Goal: Task Accomplishment & Management: Complete application form

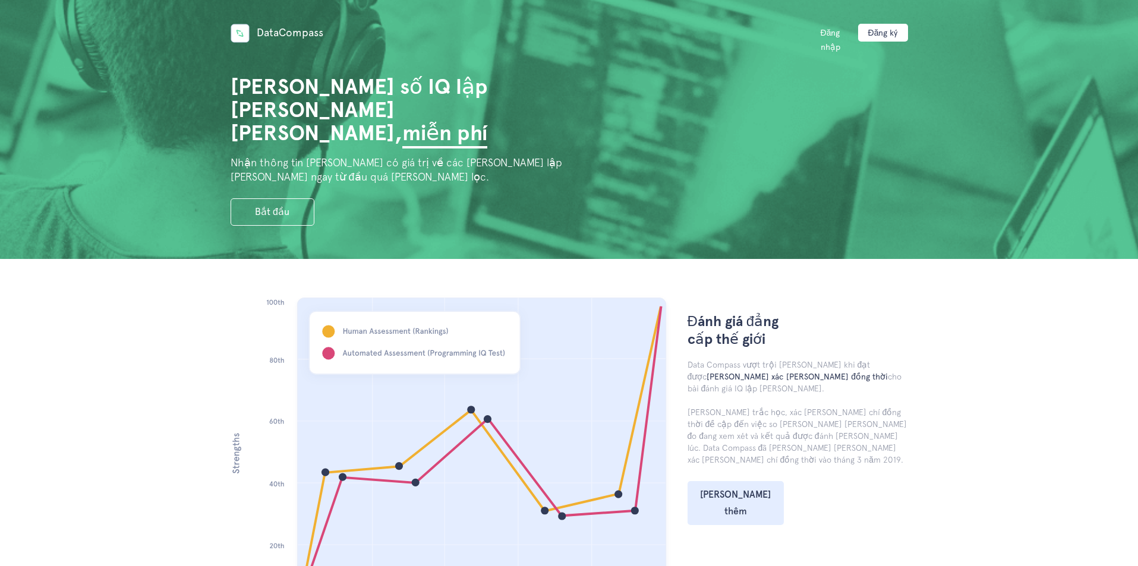
click at [874, 283] on section "Đánh giá đẳng cấp thế giới Data Compass vượt trội [PERSON_NAME] khi đạt được [P…" at bounding box center [569, 482] width 1138 height 446
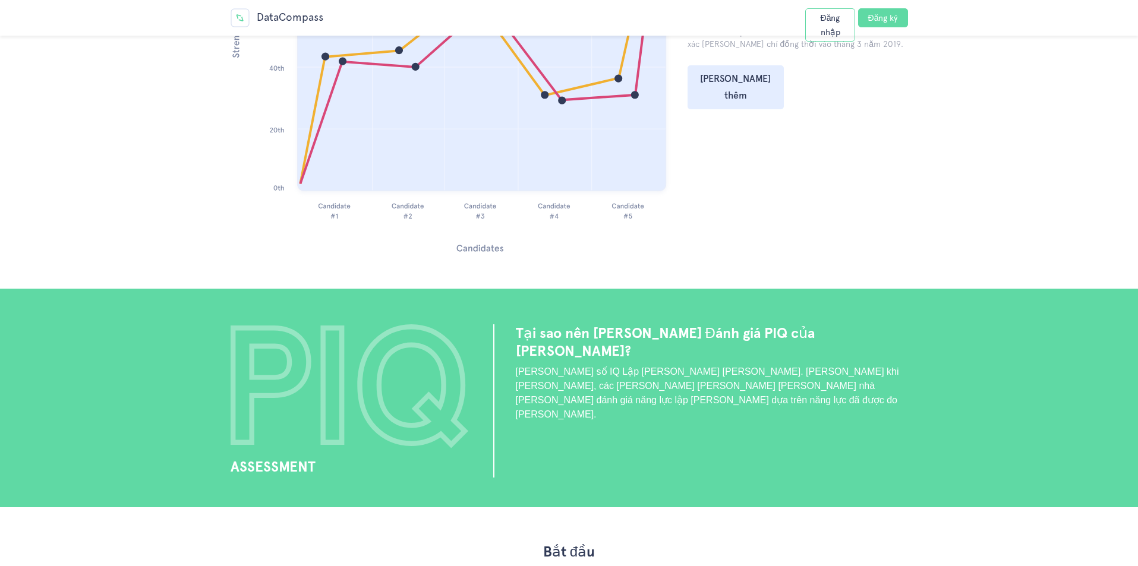
scroll to position [832, 0]
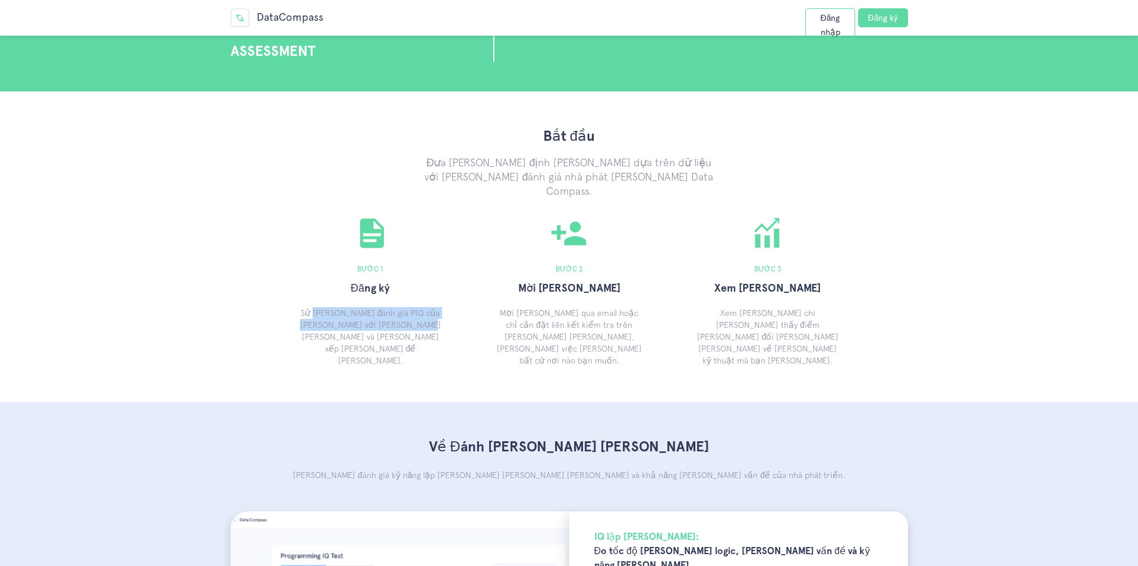
drag, startPoint x: 312, startPoint y: 301, endPoint x: 412, endPoint y: 288, distance: 100.7
click at [402, 312] on font "Sử [PERSON_NAME] đánh giá PIQ của [PERSON_NAME] với [PERSON_NAME] [PERSON_NAME]…" at bounding box center [370, 336] width 141 height 57
click at [891, 13] on font "Đăng ký" at bounding box center [883, 18] width 30 height 10
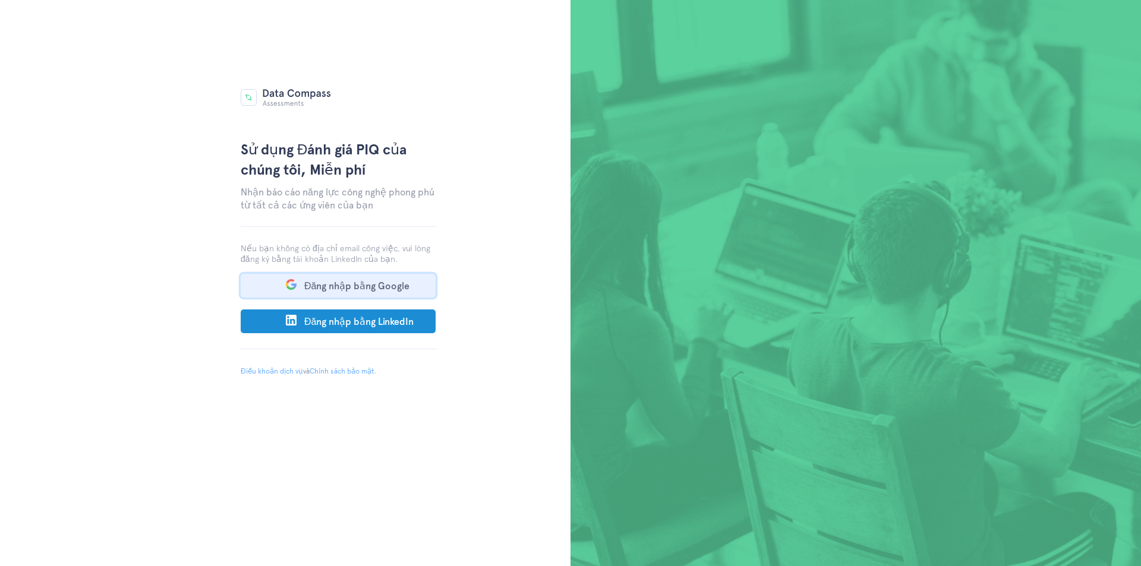
click at [325, 284] on font "Đăng nhập bằng Google" at bounding box center [356, 286] width 105 height 11
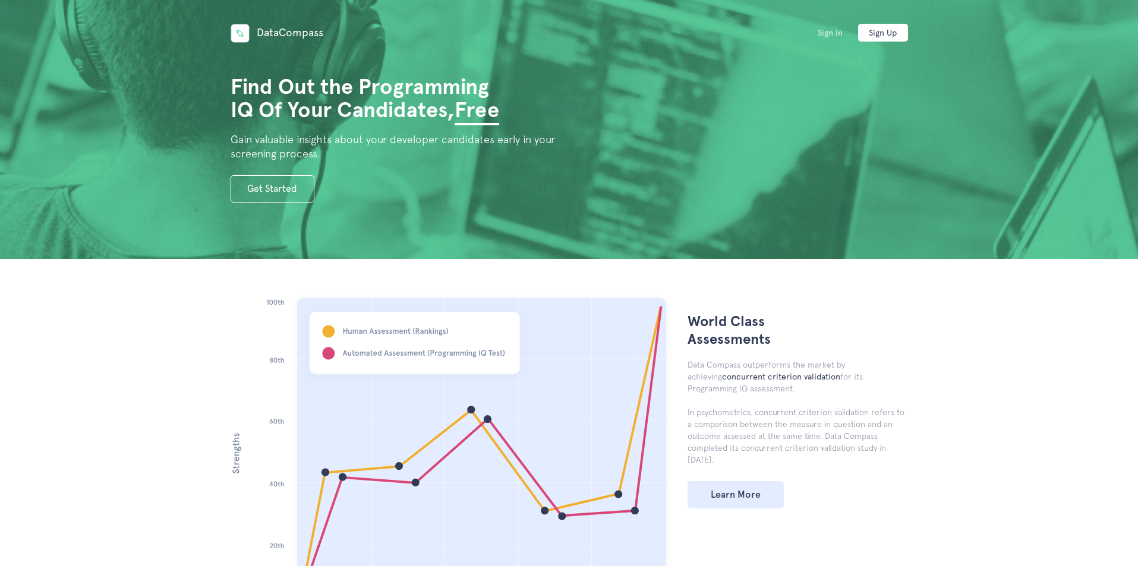
click at [830, 32] on link "Sign In" at bounding box center [830, 33] width 50 height 18
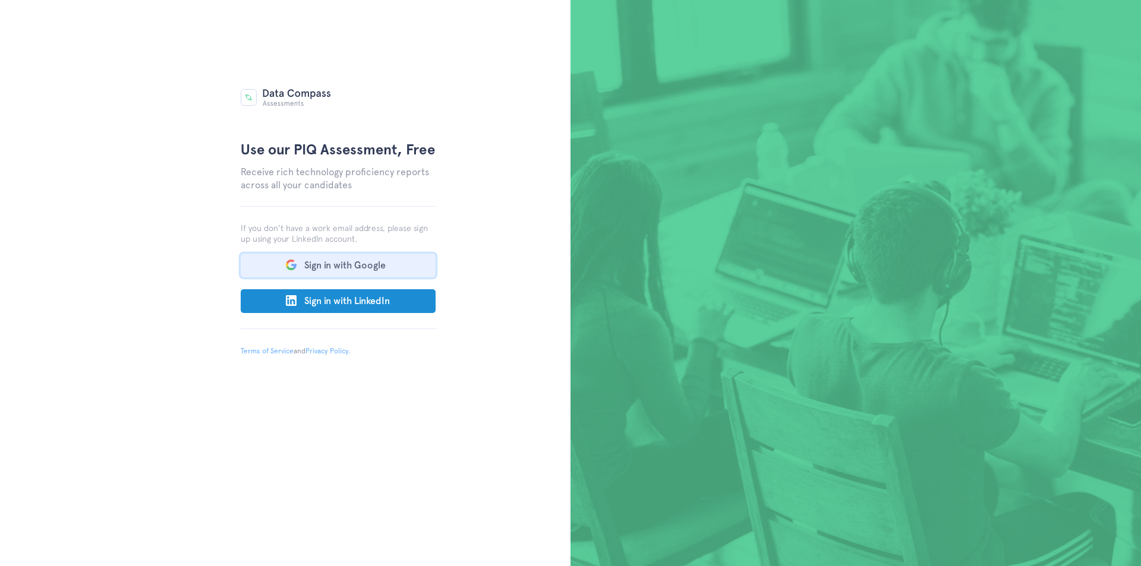
click at [314, 266] on button "Sign in with Google" at bounding box center [338, 266] width 195 height 24
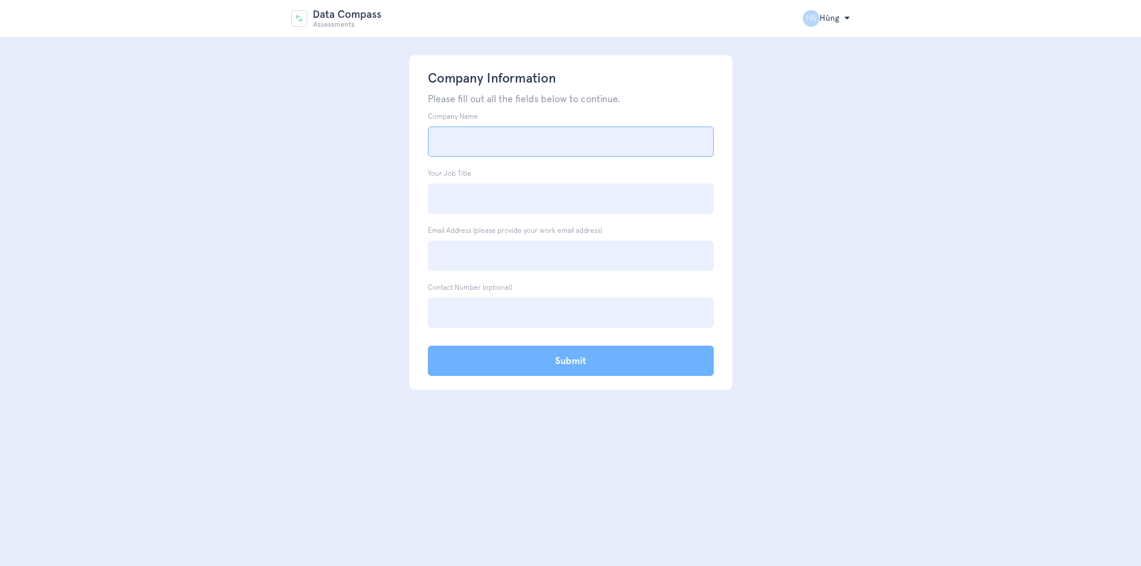
click at [462, 132] on input "Company Name" at bounding box center [571, 142] width 286 height 30
type input "[PERSON_NAME]"
type input "TIKTOK"
